Goal: Transaction & Acquisition: Subscribe to service/newsletter

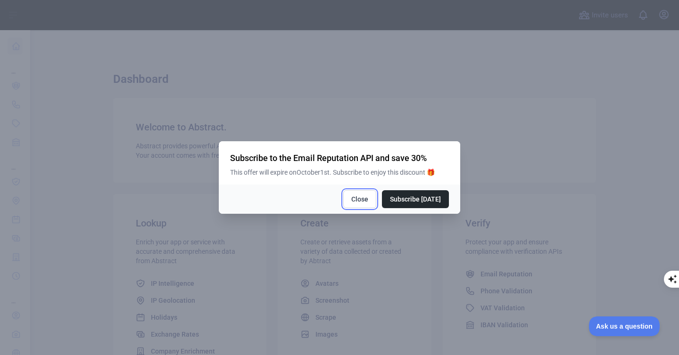
drag, startPoint x: 370, startPoint y: 193, endPoint x: 358, endPoint y: 191, distance: 12.8
click at [367, 193] on button "Close" at bounding box center [359, 199] width 33 height 18
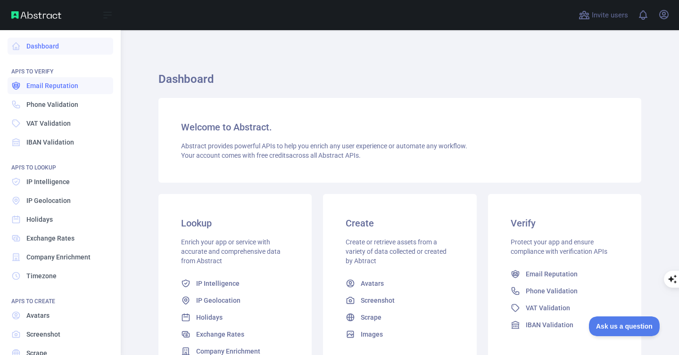
click at [33, 90] on link "Email Reputation" at bounding box center [61, 85] width 106 height 17
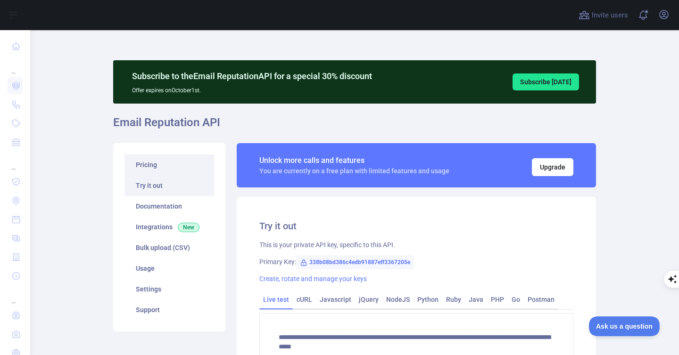
click at [176, 160] on link "Pricing" at bounding box center [169, 165] width 90 height 21
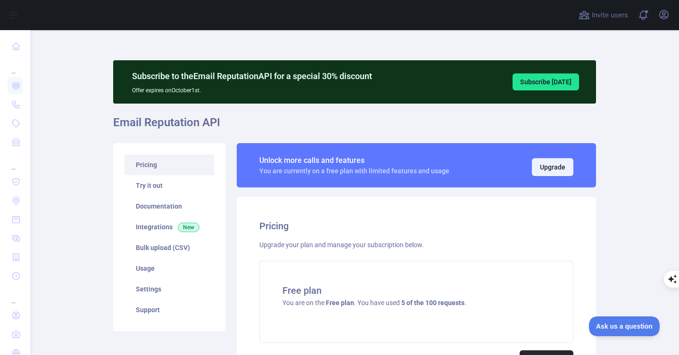
click at [548, 166] on button "Upgrade" at bounding box center [552, 167] width 41 height 18
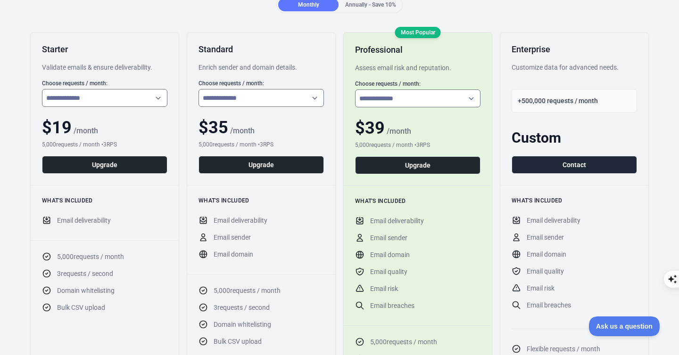
scroll to position [311, 0]
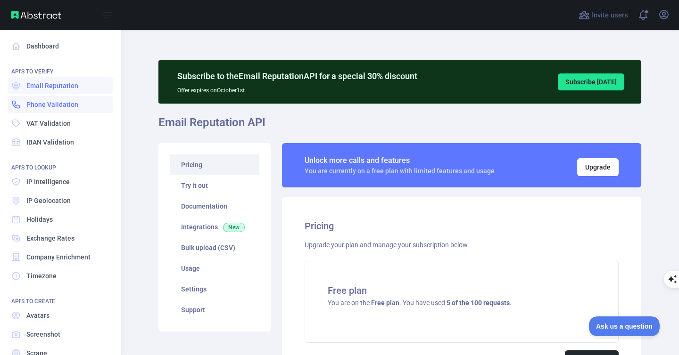
click at [44, 108] on span "Phone Validation" at bounding box center [52, 104] width 52 height 9
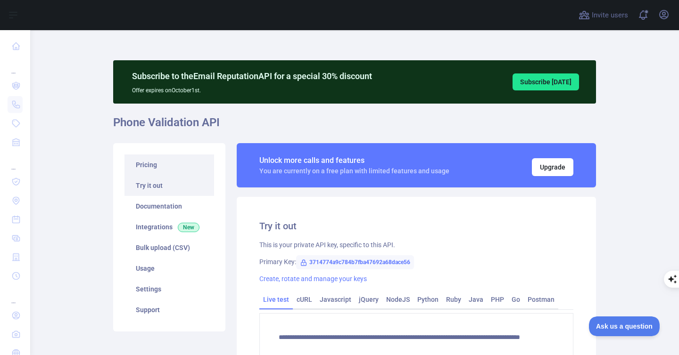
click at [135, 164] on link "Pricing" at bounding box center [169, 165] width 90 height 21
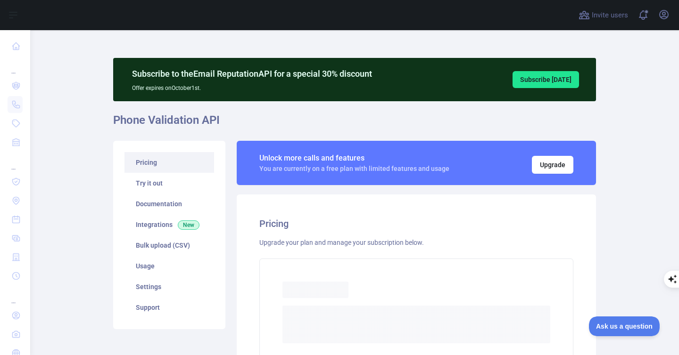
scroll to position [4, 0]
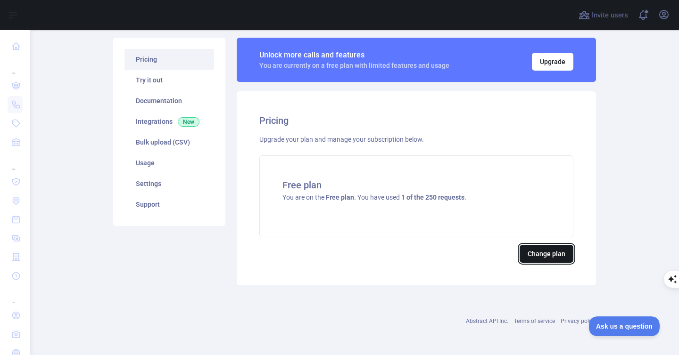
click at [542, 256] on button "Change plan" at bounding box center [546, 254] width 54 height 18
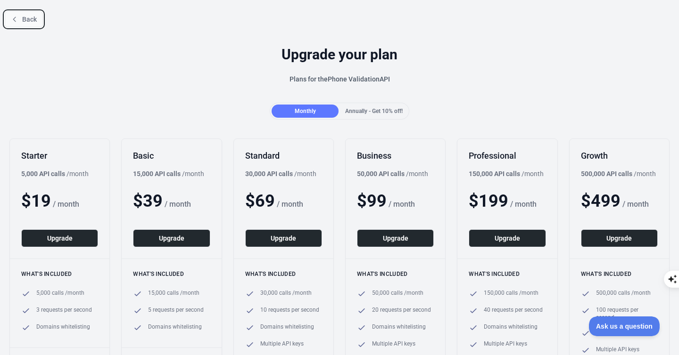
click at [17, 22] on icon at bounding box center [15, 20] width 8 height 8
